Goal: Transaction & Acquisition: Subscribe to service/newsletter

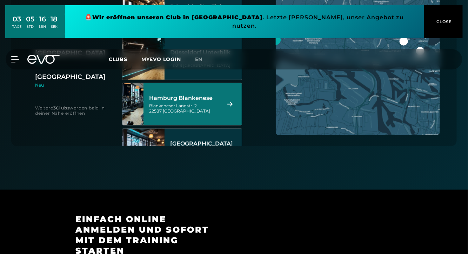
scroll to position [117, 0]
click at [203, 104] on div "Blankeneser Landstr. 2 22587 [GEOGRAPHIC_DATA]" at bounding box center [184, 108] width 70 height 11
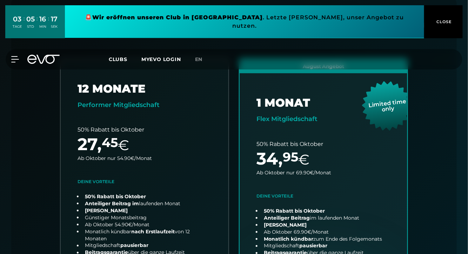
scroll to position [183, 0]
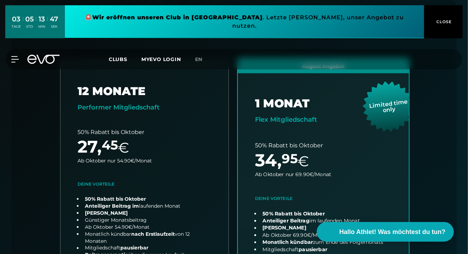
click at [285, 118] on link "choose plan" at bounding box center [323, 197] width 171 height 276
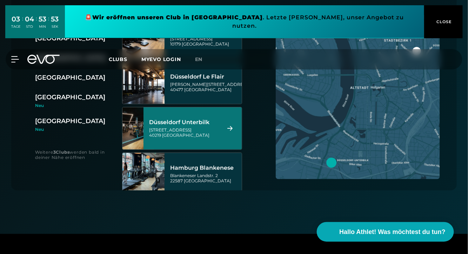
scroll to position [151, 0]
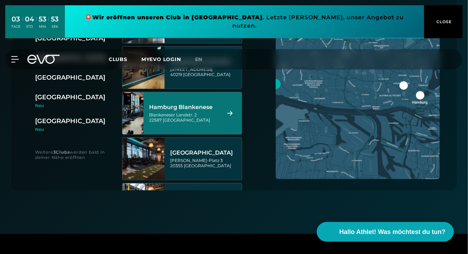
click at [205, 113] on div "Blankeneser Landstr. 2 22587 [GEOGRAPHIC_DATA]" at bounding box center [184, 117] width 70 height 11
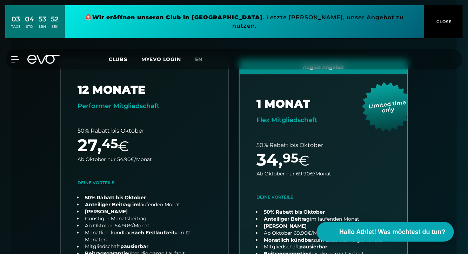
scroll to position [183, 0]
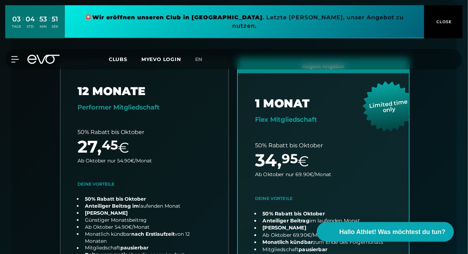
click at [312, 141] on link "choose plan" at bounding box center [323, 197] width 171 height 276
